Goal: Book appointment/travel/reservation

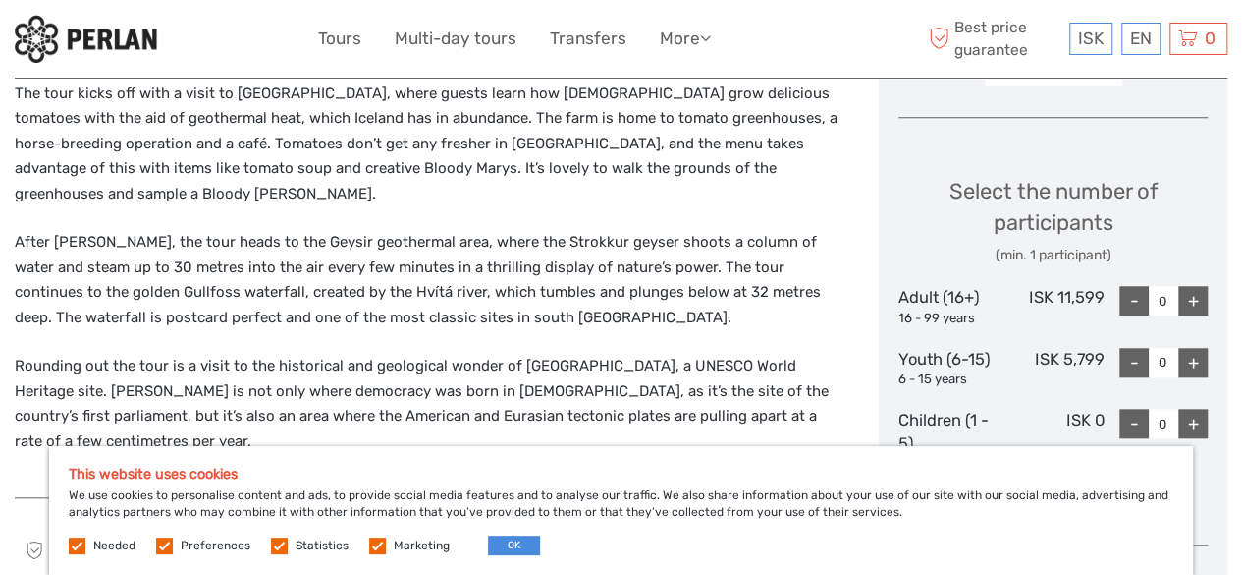
scroll to position [742, 0]
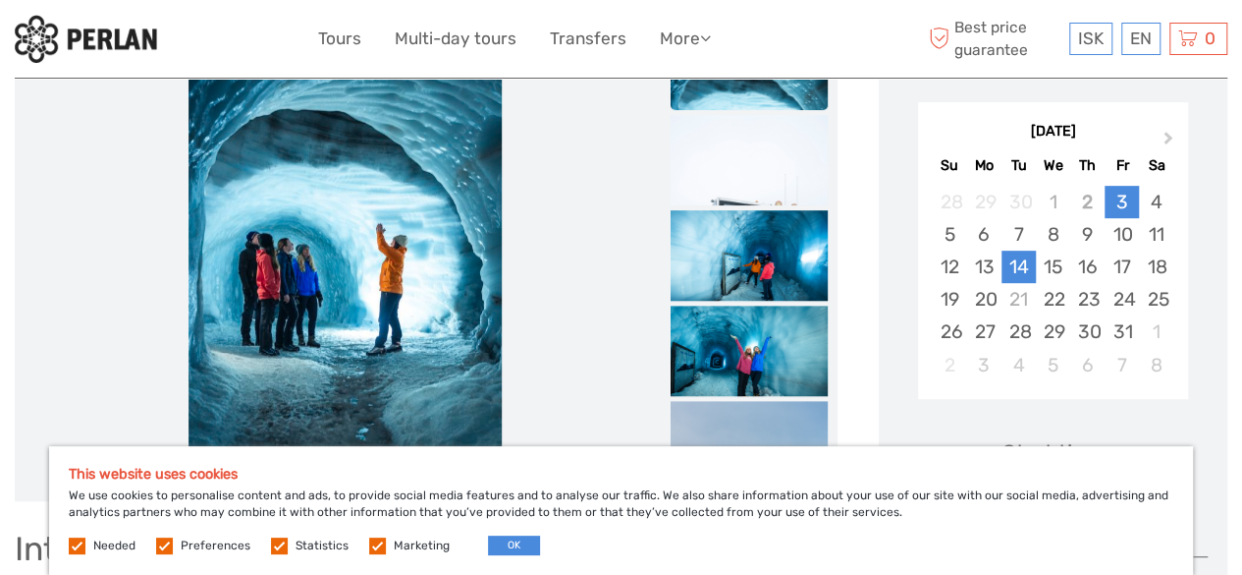
scroll to position [320, 0]
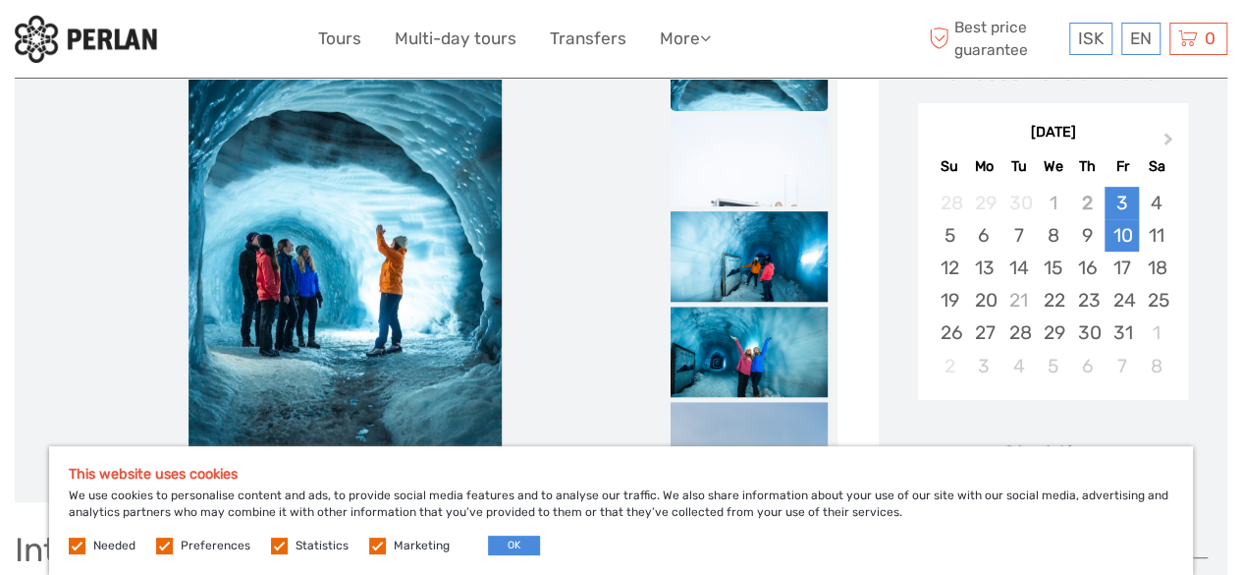
click at [1127, 237] on div "10" at bounding box center [1122, 235] width 34 height 32
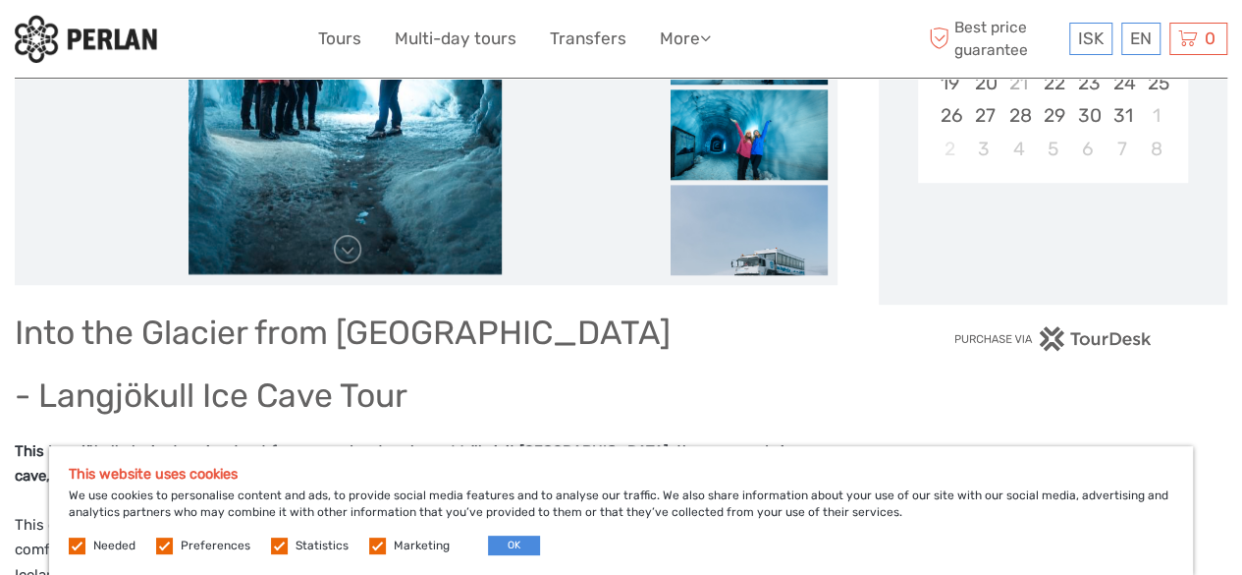
scroll to position [538, 0]
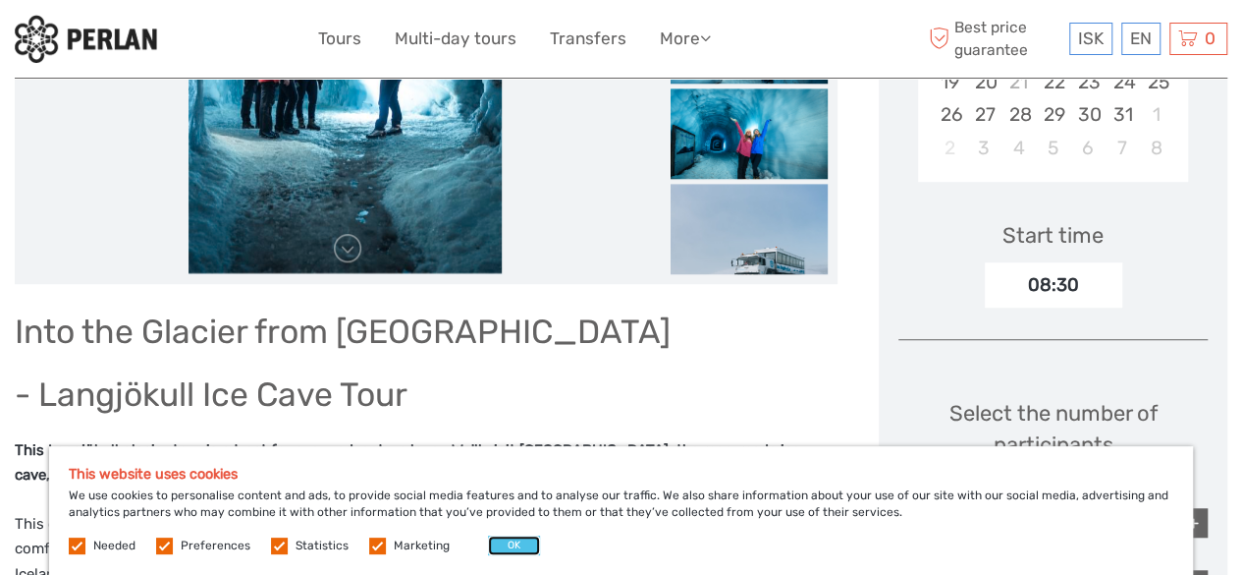
click at [507, 542] on button "OK" at bounding box center [514, 545] width 52 height 20
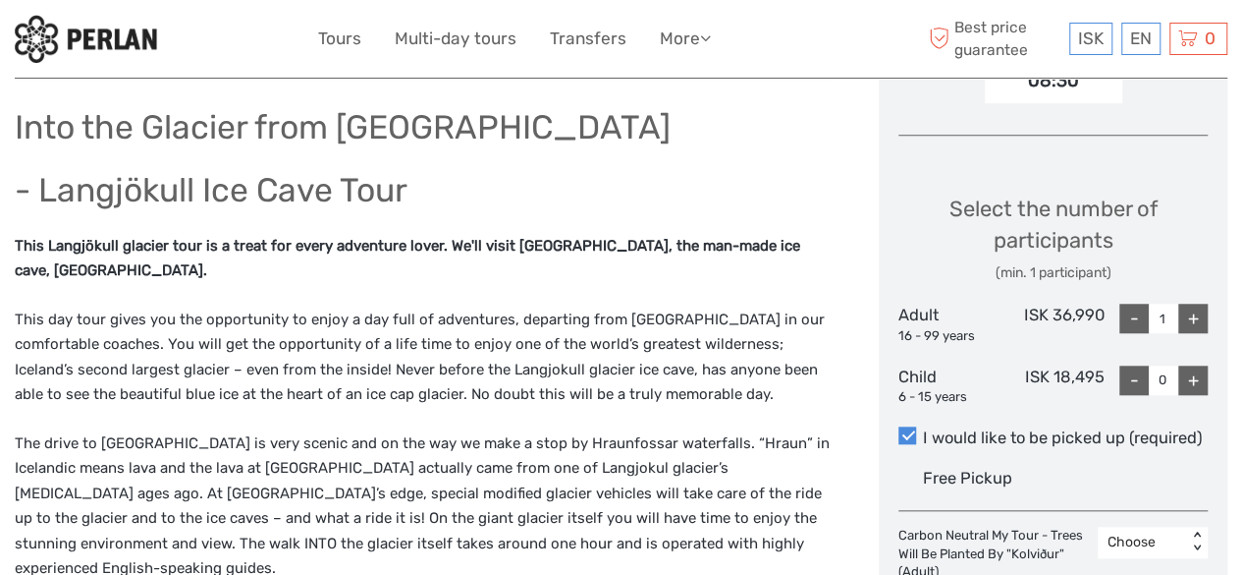
scroll to position [744, 0]
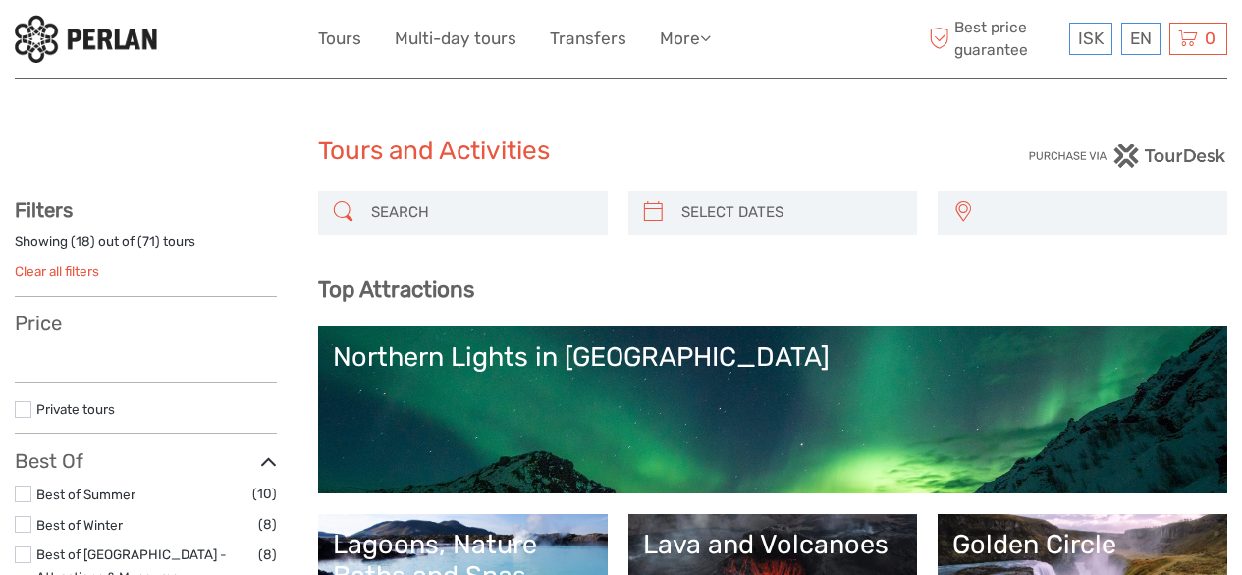
select select
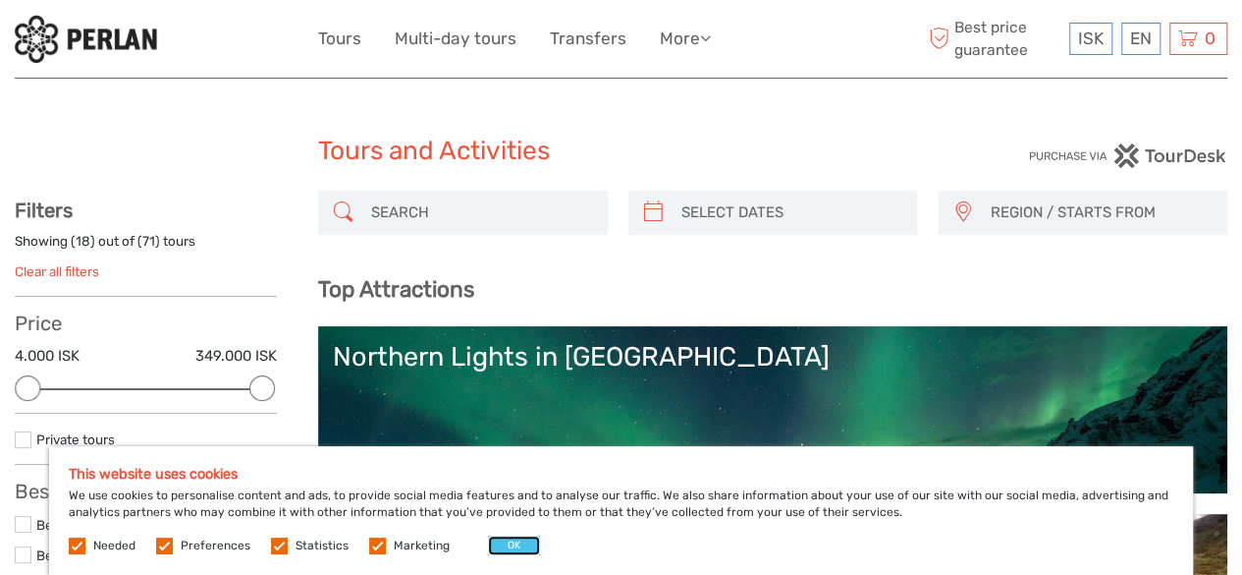
click at [493, 541] on button "OK" at bounding box center [514, 545] width 52 height 20
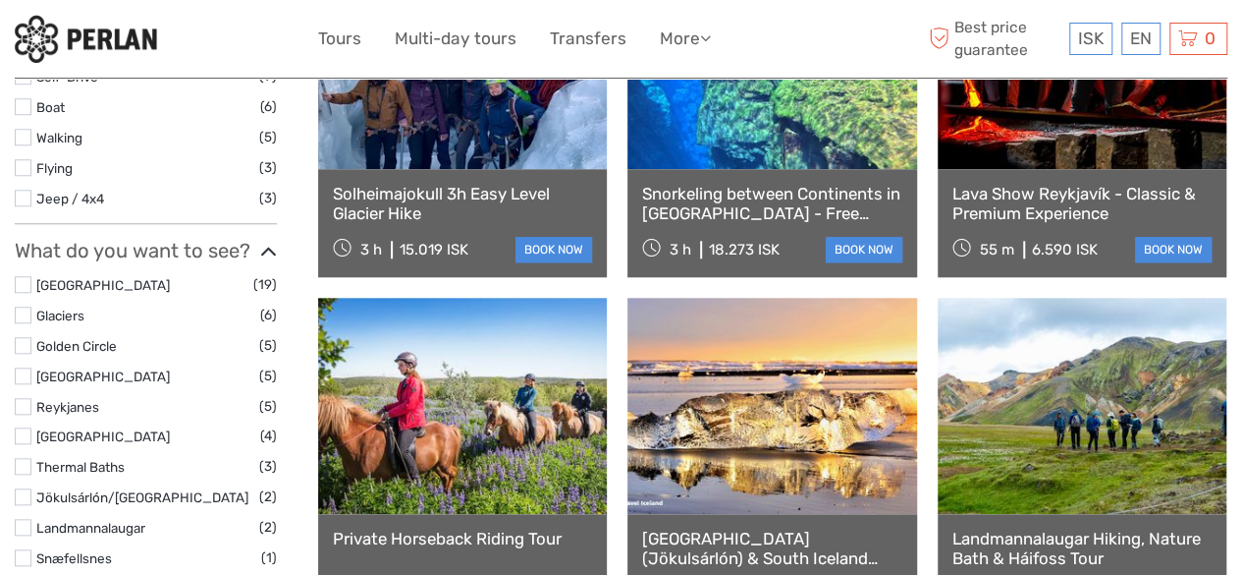
scroll to position [684, 0]
